Goal: Complete application form

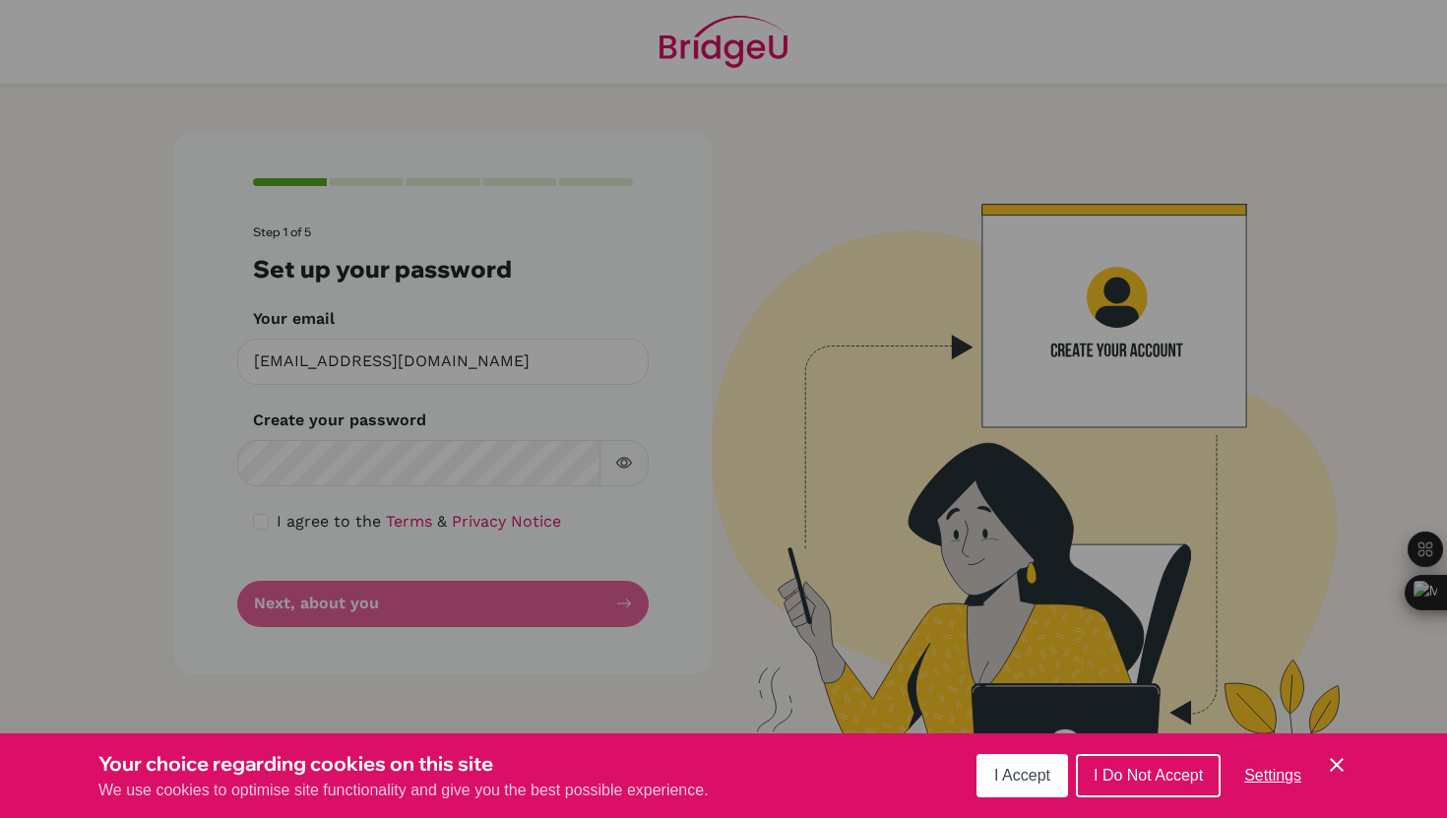
click at [1029, 772] on span "I Accept" at bounding box center [1022, 775] width 56 height 17
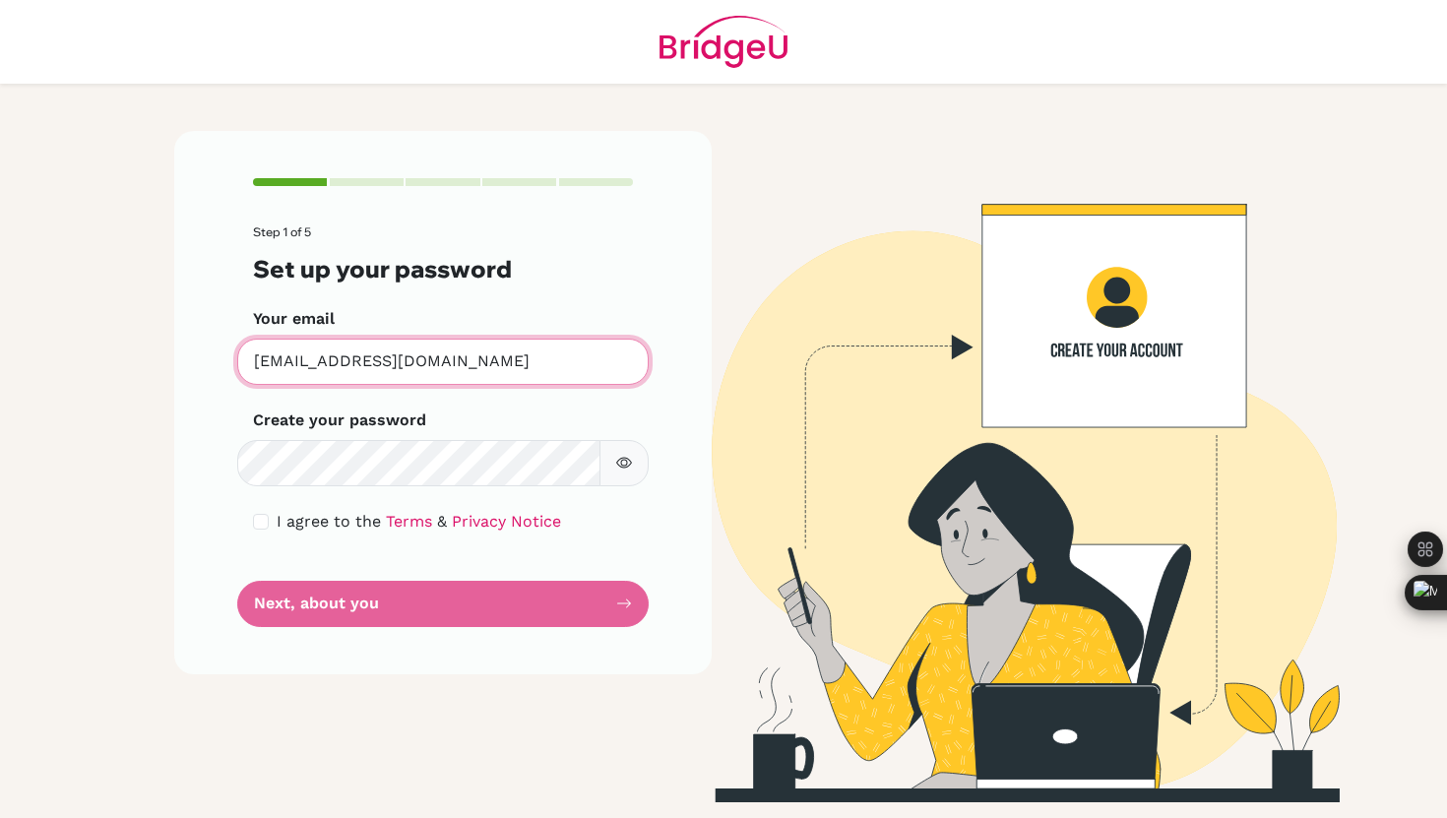
click at [428, 349] on input "[EMAIL_ADDRESS][DOMAIN_NAME]" at bounding box center [443, 362] width 412 height 46
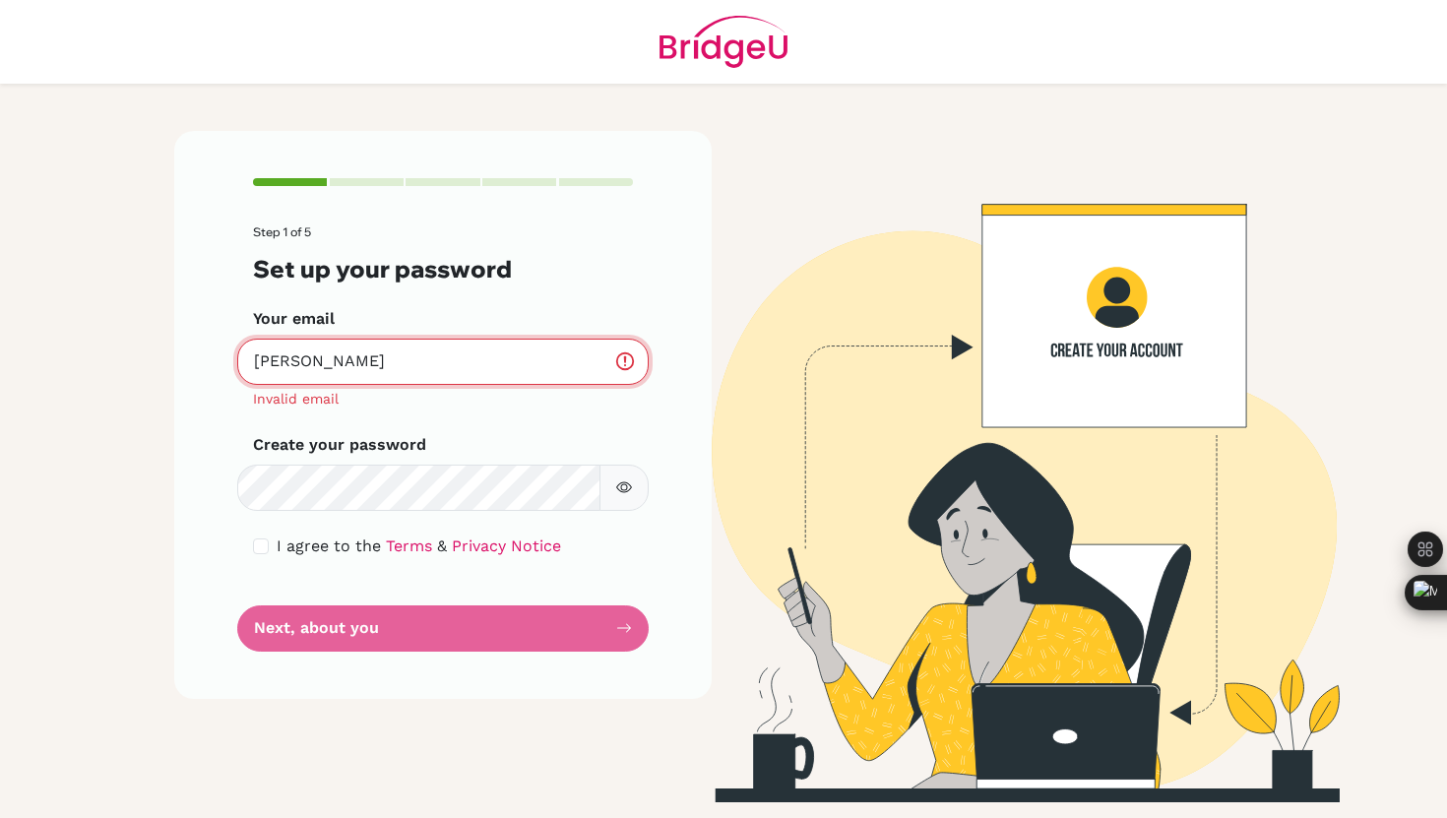
type input "[EMAIL_ADDRESS][DOMAIN_NAME]"
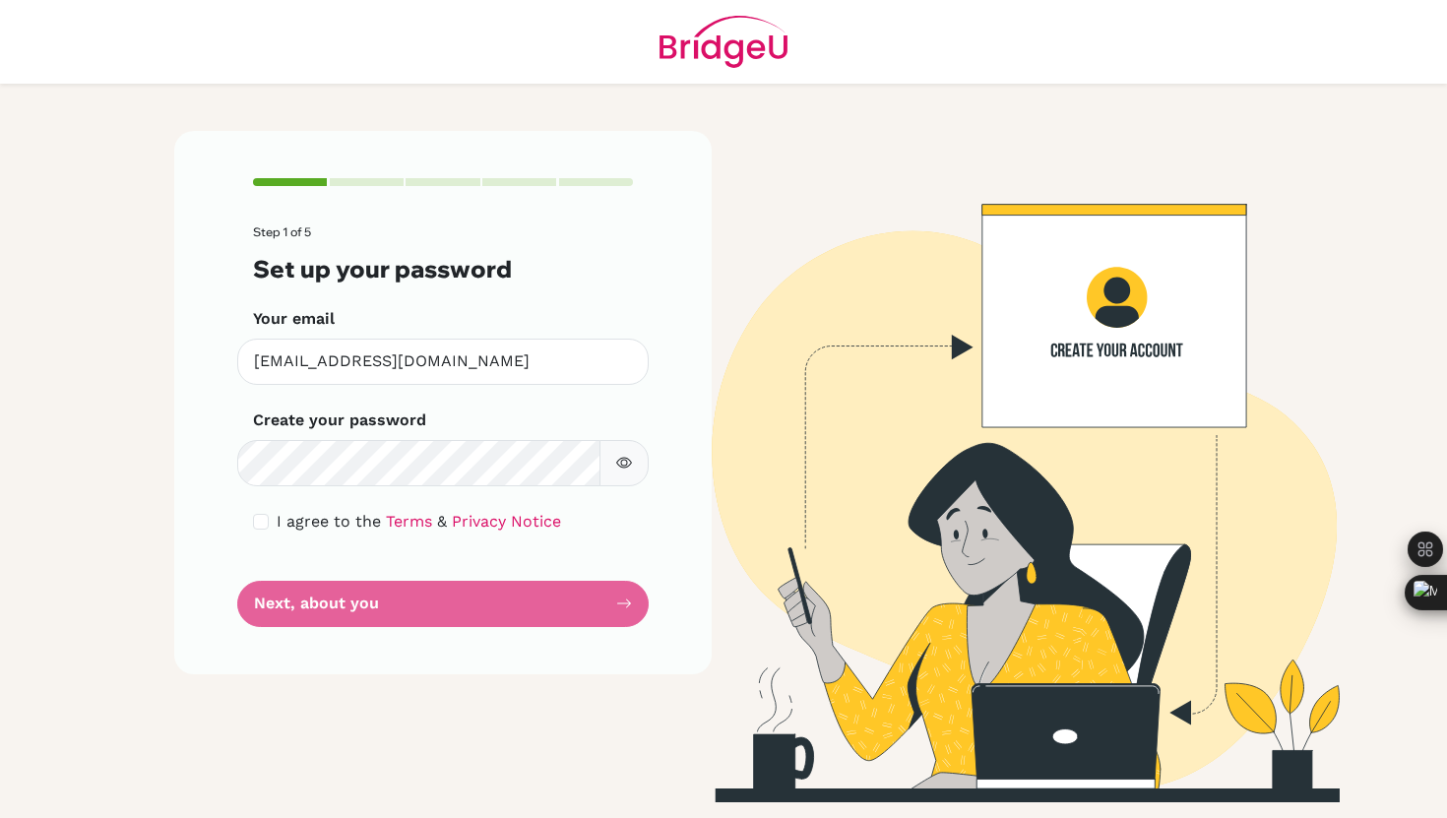
click at [451, 332] on div "Your email [EMAIL_ADDRESS][DOMAIN_NAME] Invalid email" at bounding box center [443, 346] width 380 height 78
click at [445, 355] on input "[EMAIL_ADDRESS][DOMAIN_NAME]" at bounding box center [443, 362] width 412 height 46
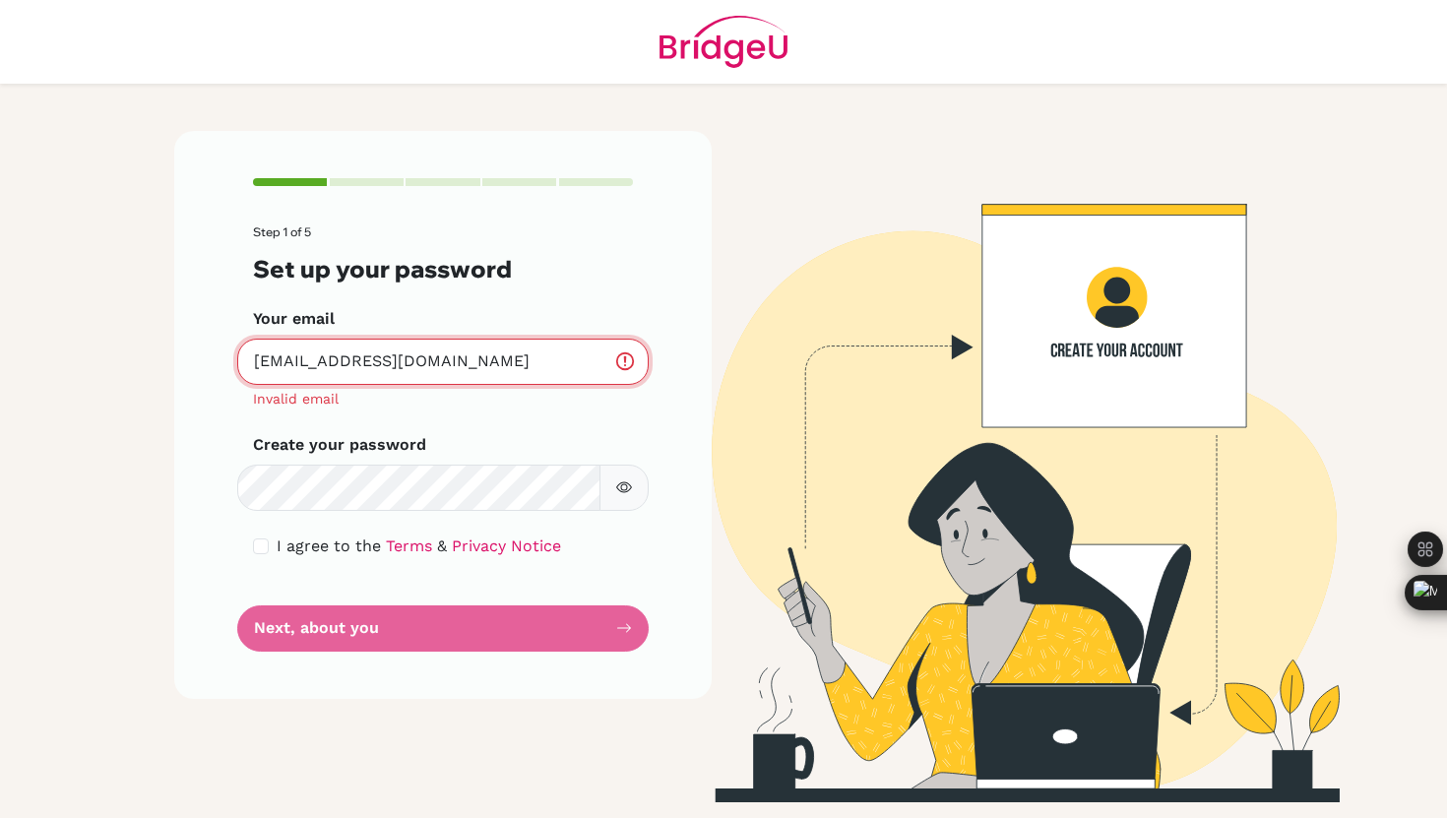
type input "[EMAIL_ADDRESS][DOMAIN_NAME]"
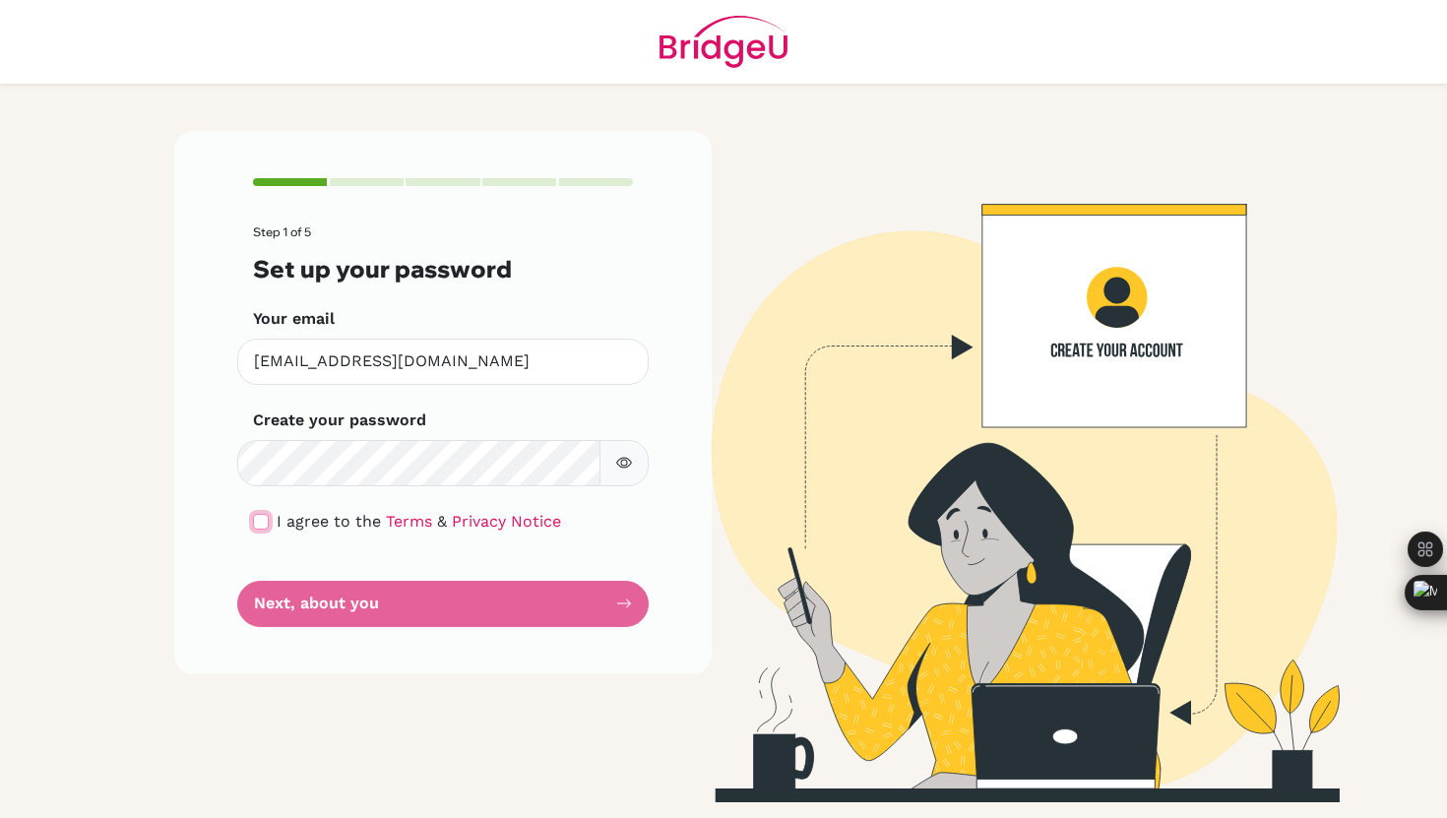
click at [255, 519] on input "checkbox" at bounding box center [261, 522] width 16 height 16
checkbox input "true"
click at [296, 495] on form "Step 1 of 5 Set up your password Your email [EMAIL_ADDRESS][DOMAIN_NAME] Invali…" at bounding box center [443, 425] width 380 height 401
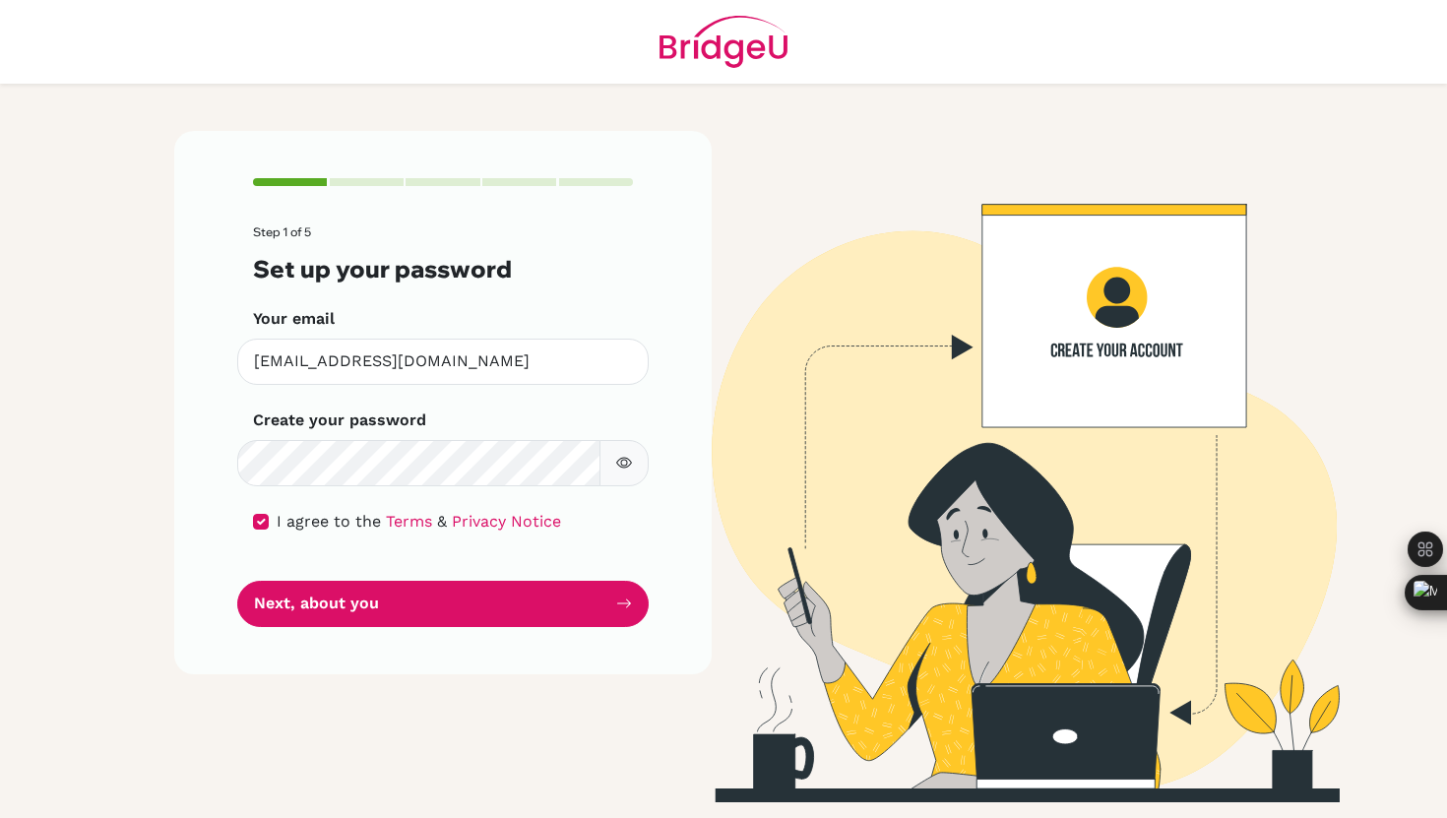
click at [620, 471] on button "button" at bounding box center [624, 463] width 49 height 46
click at [614, 473] on button "button" at bounding box center [624, 463] width 49 height 46
click at [614, 472] on button "button" at bounding box center [624, 463] width 49 height 46
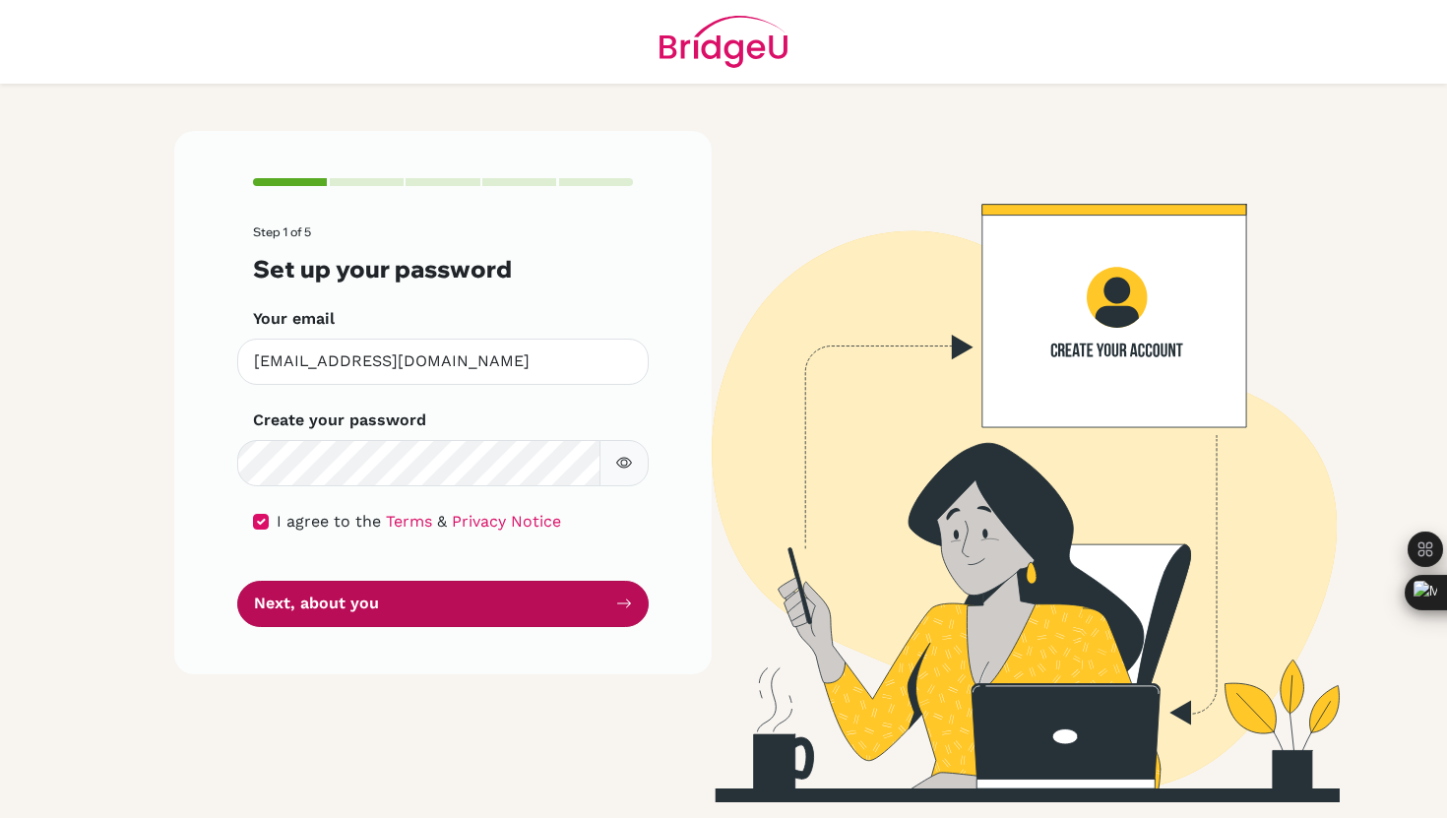
click at [399, 595] on button "Next, about you" at bounding box center [443, 604] width 412 height 46
